Goal: Information Seeking & Learning: Learn about a topic

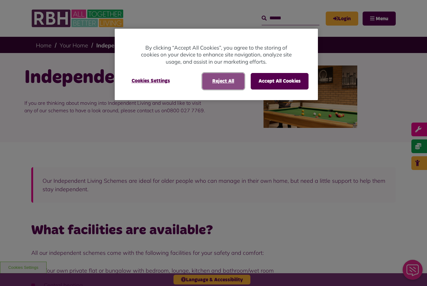
click at [226, 80] on button "Reject All" at bounding box center [223, 81] width 42 height 16
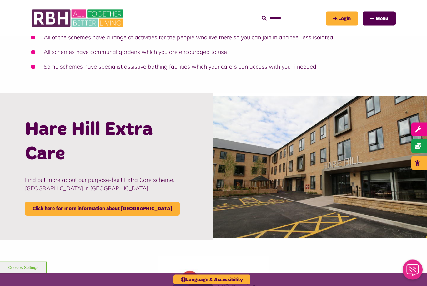
scroll to position [502, 0]
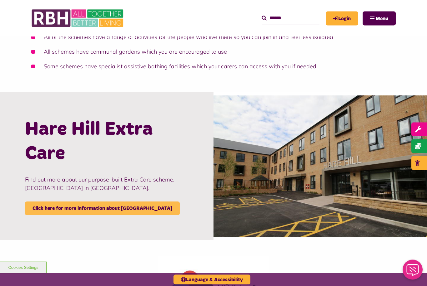
click at [100, 208] on link "Click here for more information about [GEOGRAPHIC_DATA]" at bounding box center [102, 209] width 155 height 14
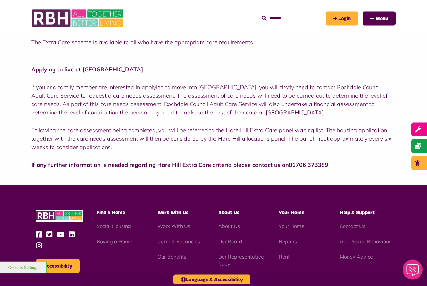
scroll to position [253, 0]
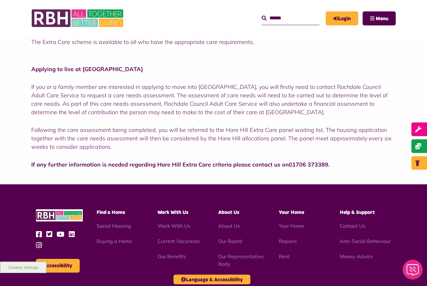
click at [111, 215] on h5 "Find a Home" at bounding box center [121, 213] width 51 height 7
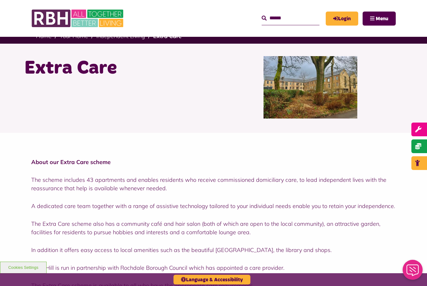
scroll to position [0, 0]
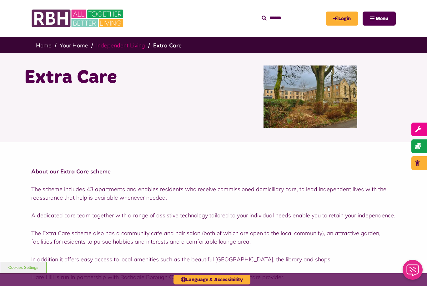
click at [126, 44] on link "Independent Living" at bounding box center [120, 45] width 49 height 7
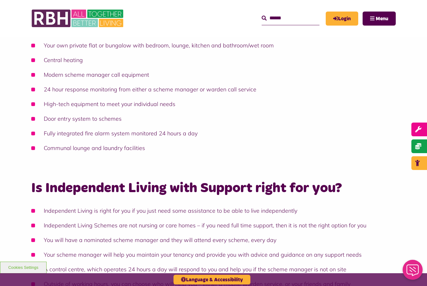
scroll to position [231, 0]
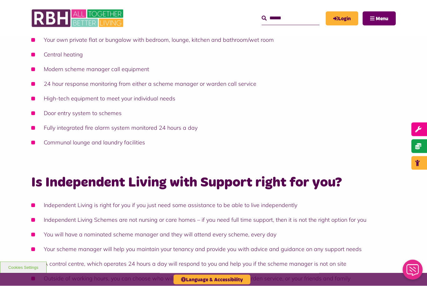
click at [373, 16] on button "Menu" at bounding box center [378, 19] width 33 height 14
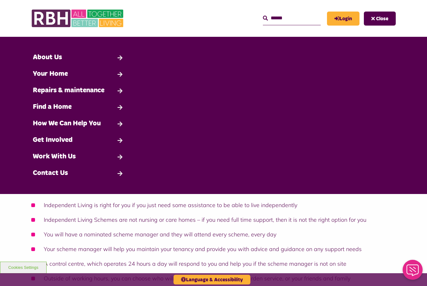
click at [407, 225] on div "What facilities are available? All our independent schemes come with the follow…" at bounding box center [213, 176] width 427 height 376
click at [383, 14] on button "Close" at bounding box center [379, 19] width 32 height 14
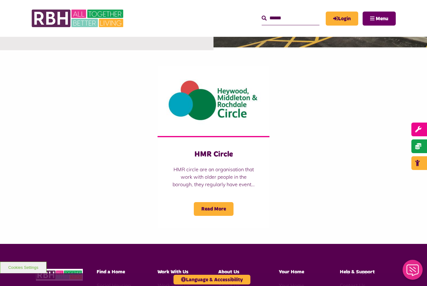
scroll to position [700, 0]
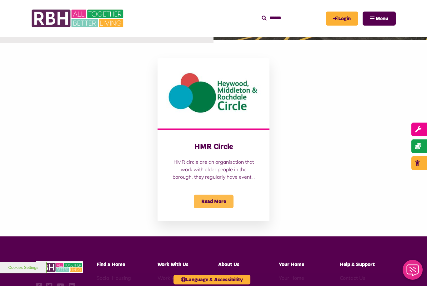
click at [216, 200] on span "Read More" at bounding box center [214, 202] width 40 height 14
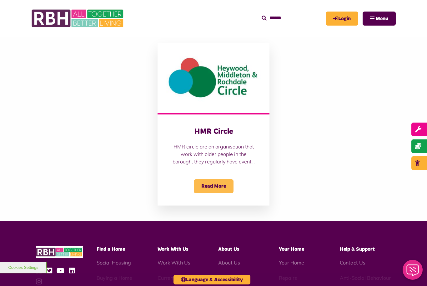
scroll to position [720, 0]
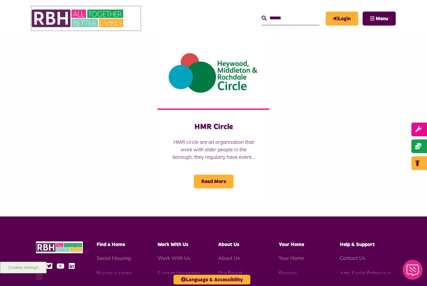
click at [55, 15] on img at bounding box center [78, 18] width 94 height 24
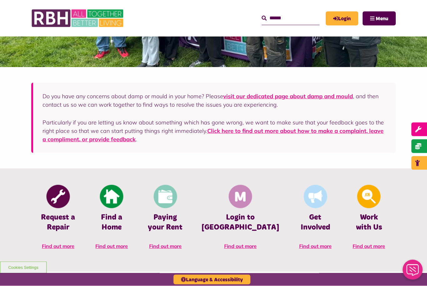
scroll to position [140, 0]
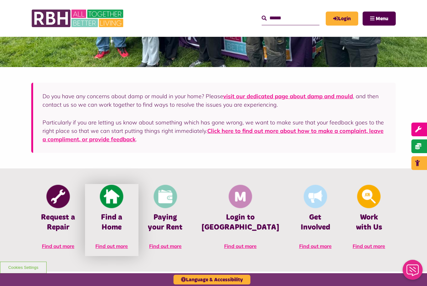
click at [123, 195] on img at bounding box center [111, 196] width 23 height 23
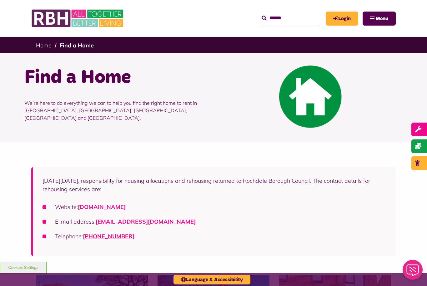
click at [126, 205] on link "[DOMAIN_NAME]" at bounding box center [102, 207] width 48 height 7
